Goal: Information Seeking & Learning: Understand process/instructions

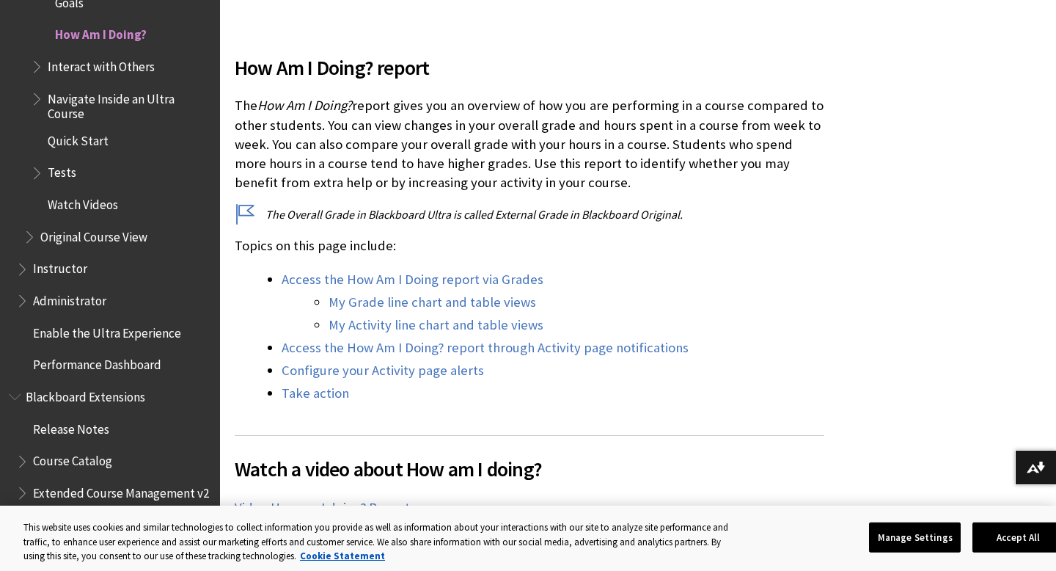
scroll to position [436, 0]
click at [472, 303] on link "My Grade line chart and table views" at bounding box center [433, 301] width 208 height 18
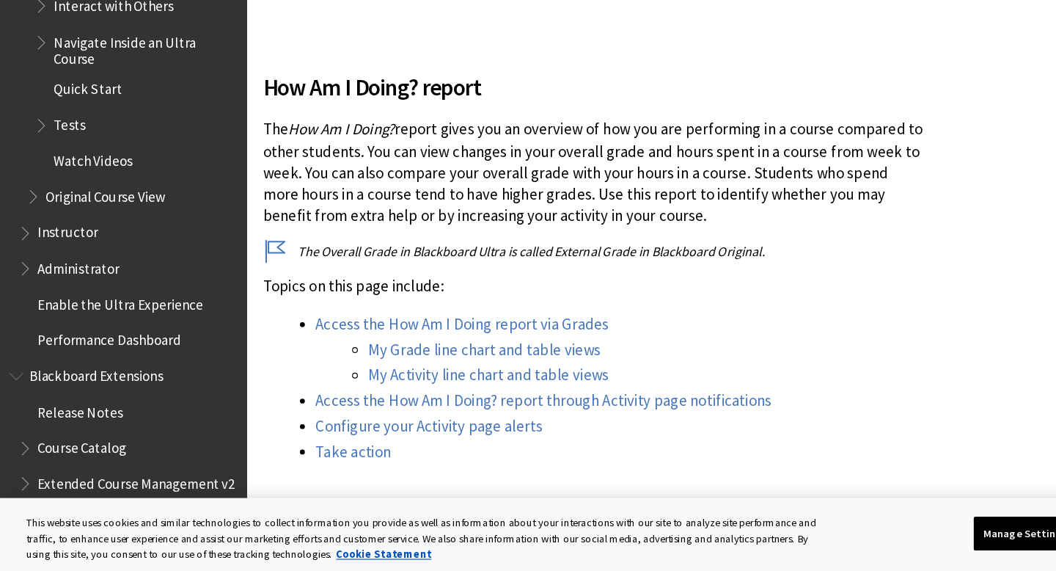
scroll to position [363, 0]
click at [429, 350] on link "Access the How Am I Doing report via Grades" at bounding box center [413, 351] width 262 height 18
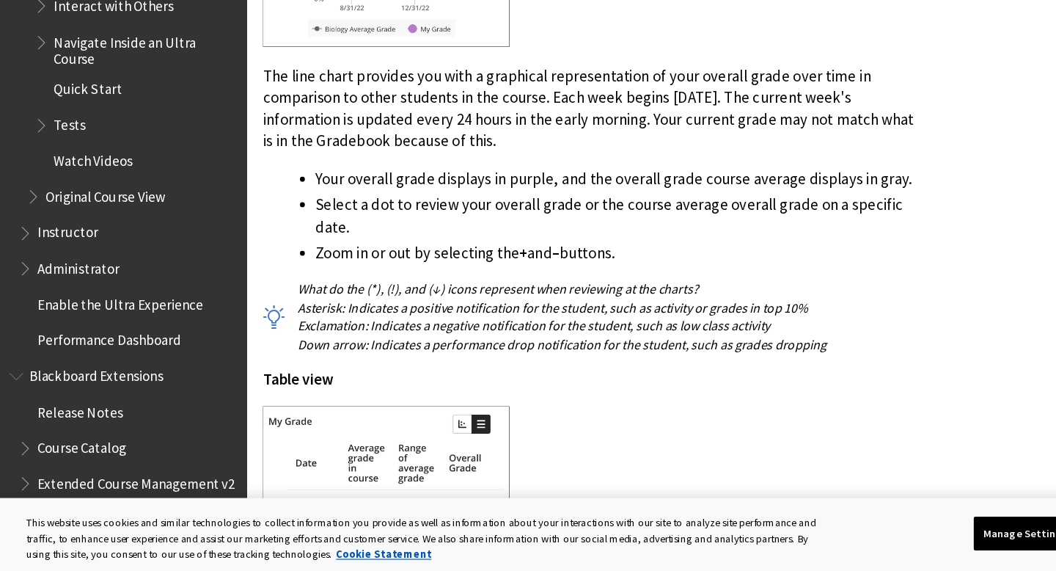
scroll to position [2406, 0]
